Goal: Task Accomplishment & Management: Manage account settings

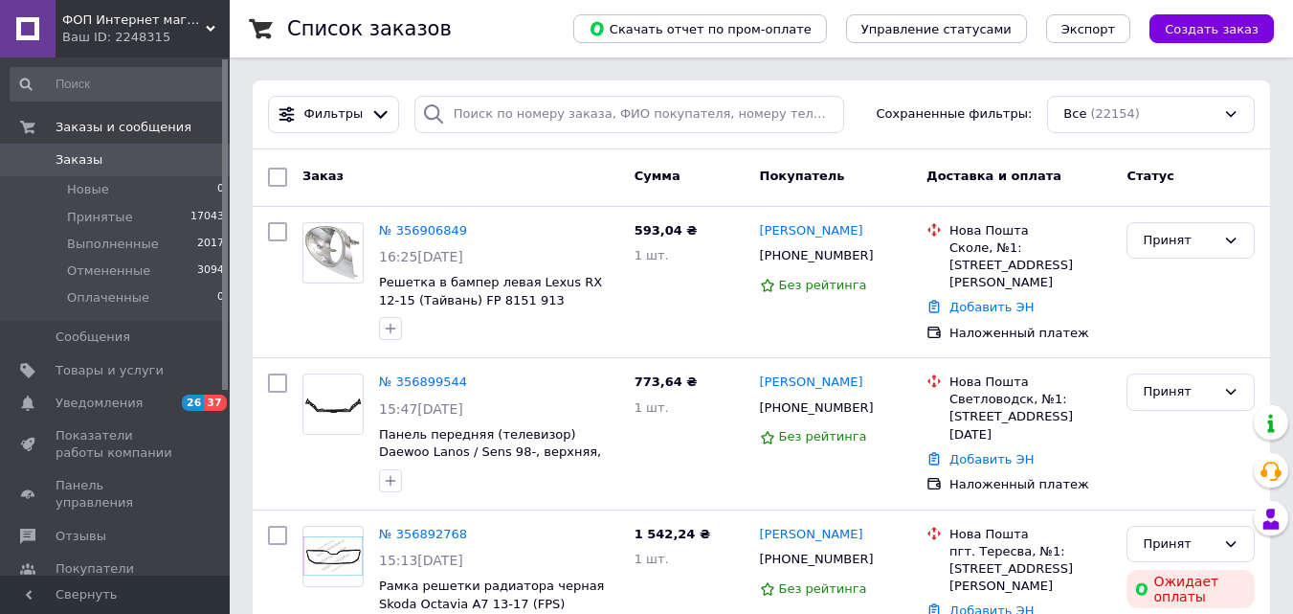
click at [186, 16] on span "ФОП Интернет магазин Kyzov-plus ." at bounding box center [134, 19] width 144 height 17
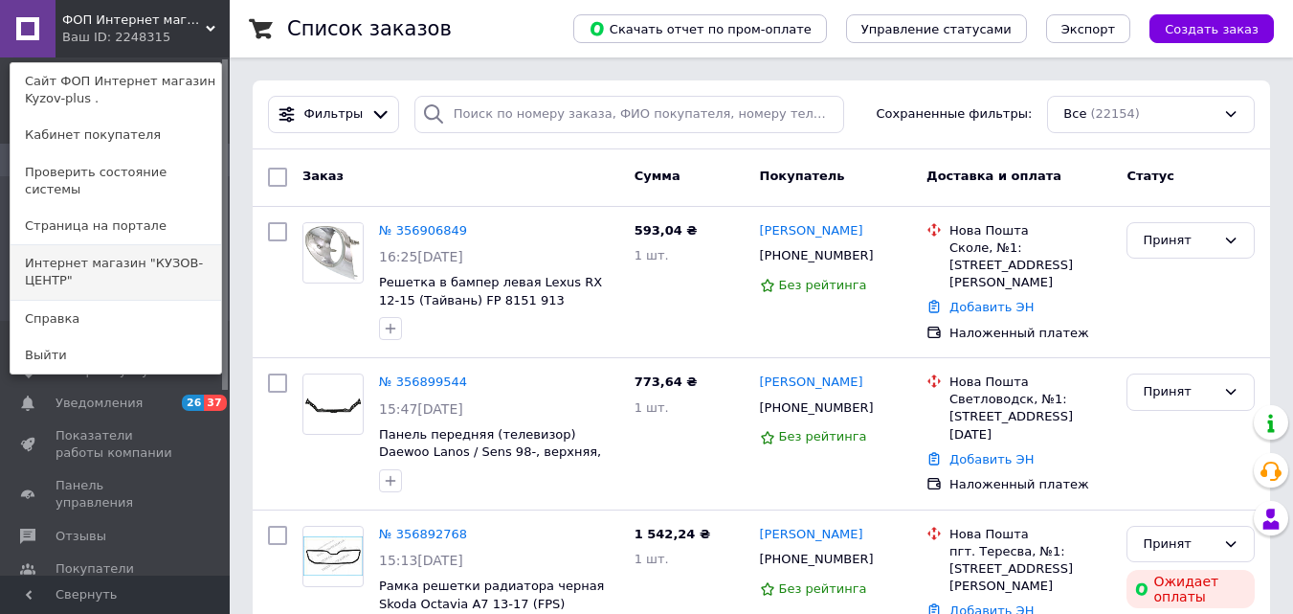
click at [140, 250] on link "Интернет магазин "КУЗОВ-ЦЕНТР"" at bounding box center [116, 272] width 211 height 54
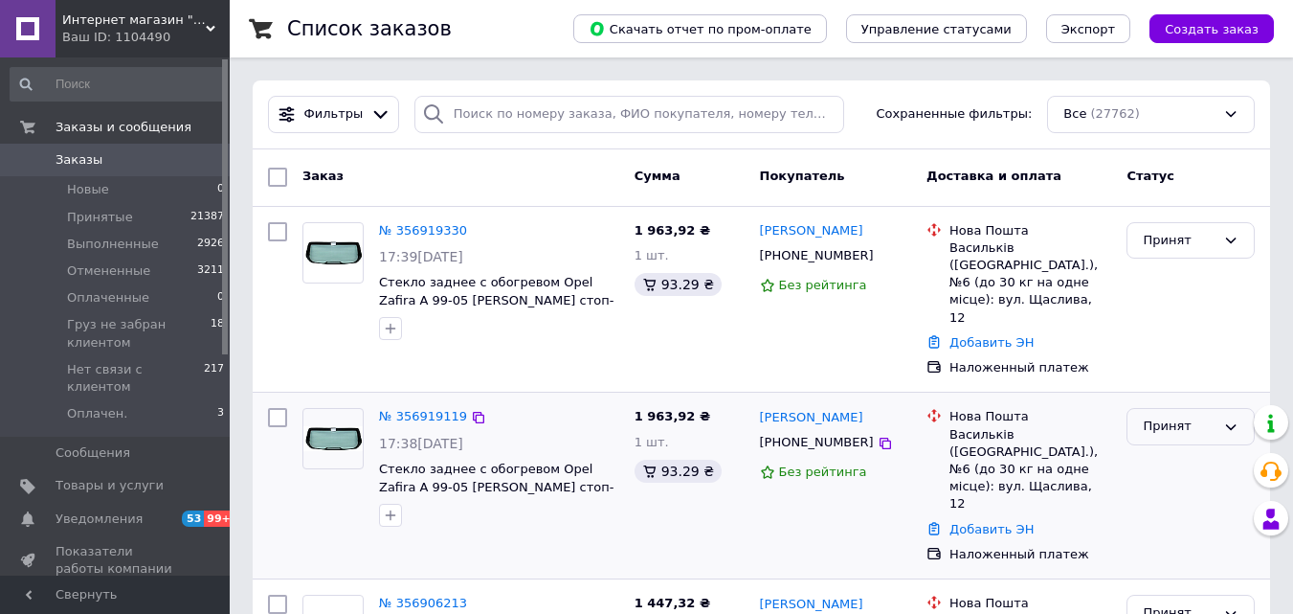
click at [1201, 416] on div "Принят" at bounding box center [1179, 426] width 73 height 20
click at [1185, 484] on li "Отменен" at bounding box center [1191, 501] width 126 height 35
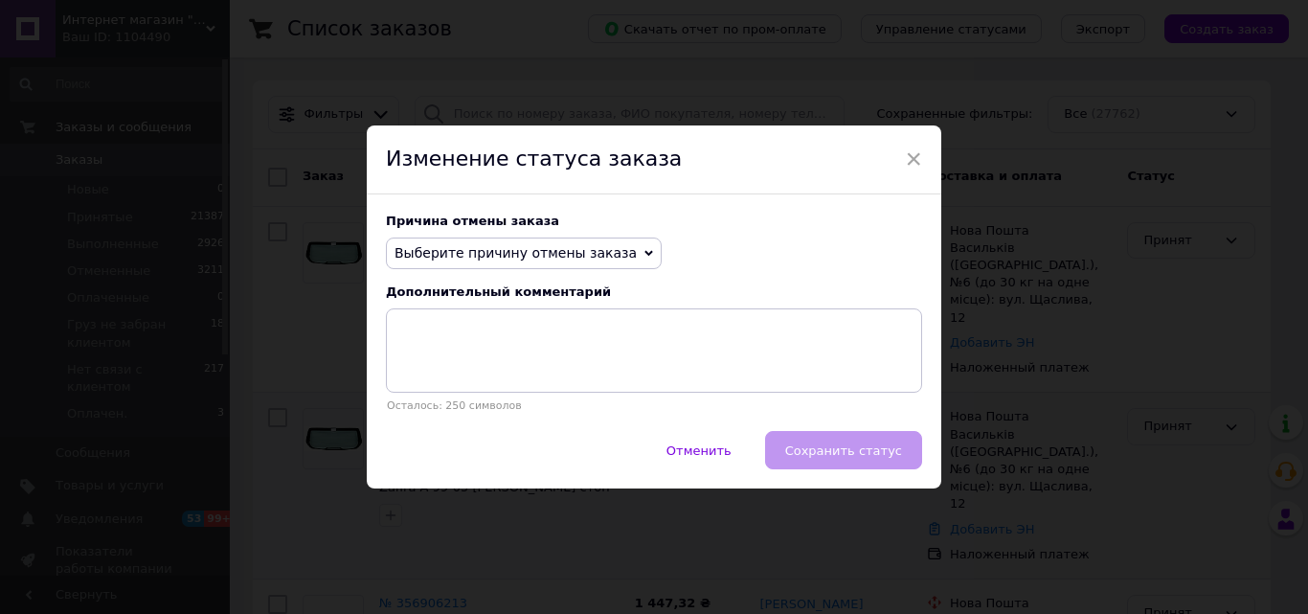
drag, startPoint x: 638, startPoint y: 258, endPoint x: 624, endPoint y: 258, distance: 13.4
click at [638, 260] on div "Выберите причину отмены заказа Нет в наличии Нет разновидности товара Оплата не…" at bounding box center [654, 253] width 536 height 33
click at [620, 258] on span "Выберите причину отмены заказа" at bounding box center [524, 253] width 276 height 33
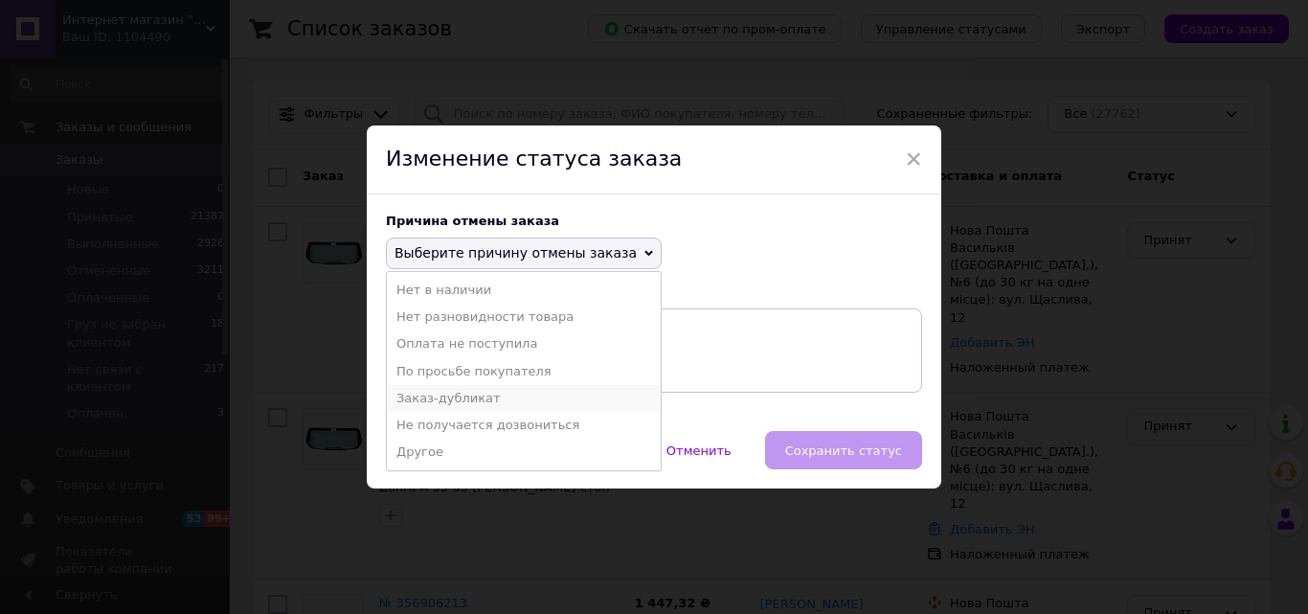
click at [472, 398] on li "Заказ-дубликат" at bounding box center [524, 398] width 274 height 27
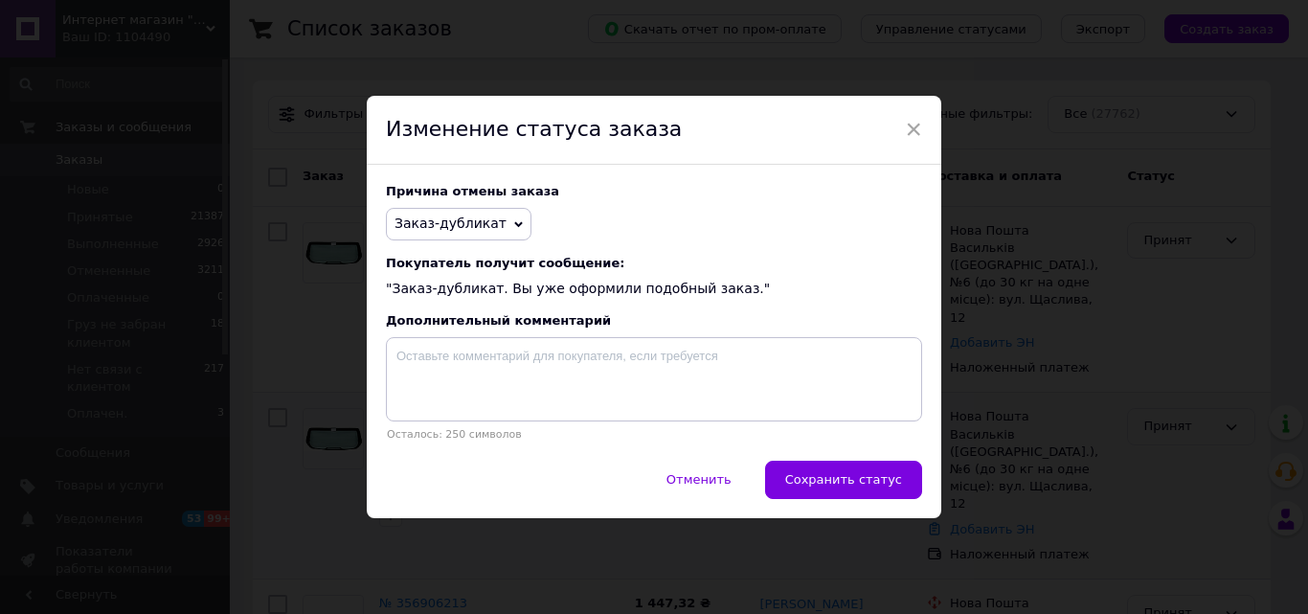
click at [840, 483] on span "Сохранить статус" at bounding box center [843, 479] width 117 height 14
